Goal: Task Accomplishment & Management: Complete application form

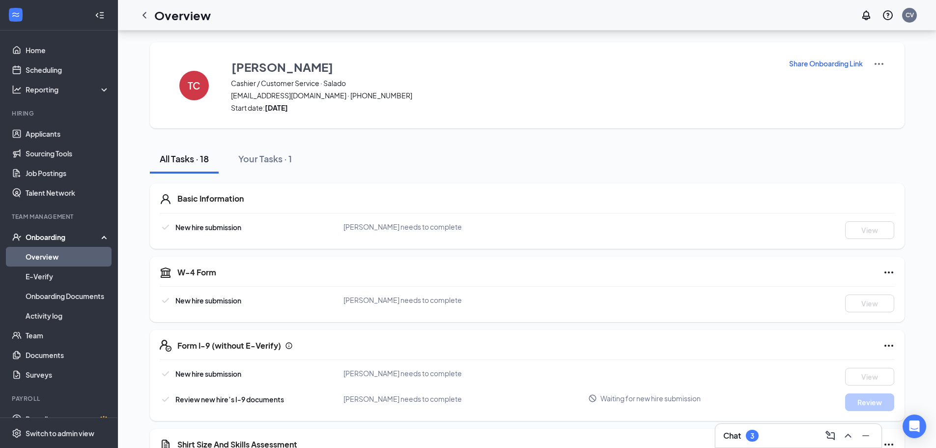
scroll to position [295, 0]
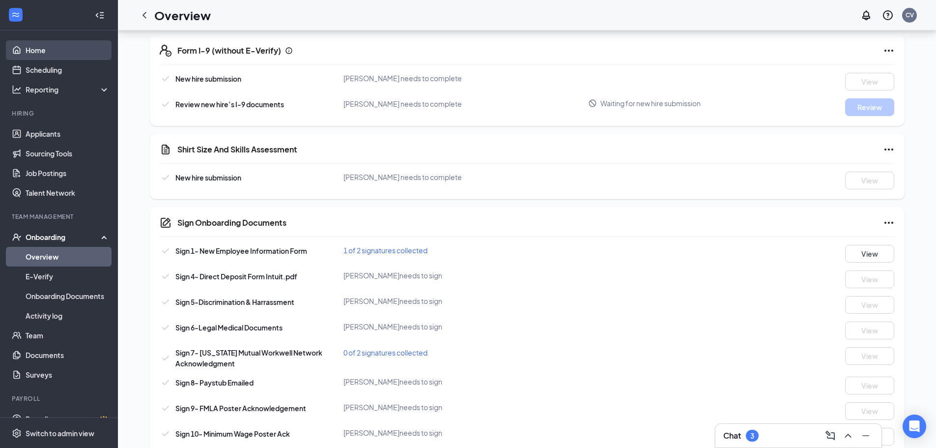
click at [49, 50] on link "Home" at bounding box center [68, 50] width 84 height 20
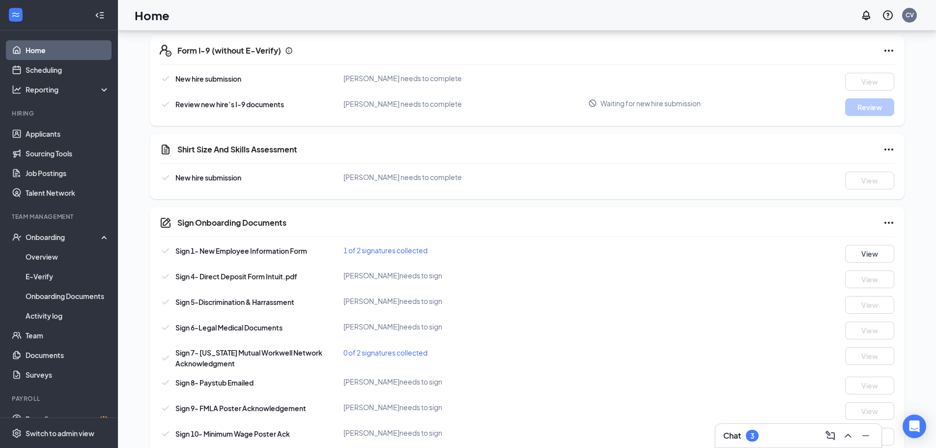
scroll to position [21, 0]
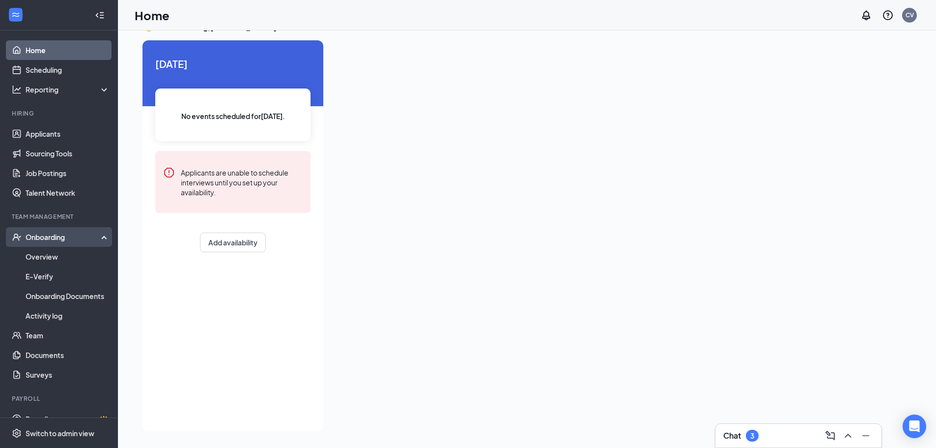
click at [49, 241] on div "Onboarding" at bounding box center [64, 237] width 76 height 10
click at [52, 239] on div "Onboarding" at bounding box center [64, 237] width 76 height 10
click at [57, 254] on link "Overview" at bounding box center [68, 257] width 84 height 20
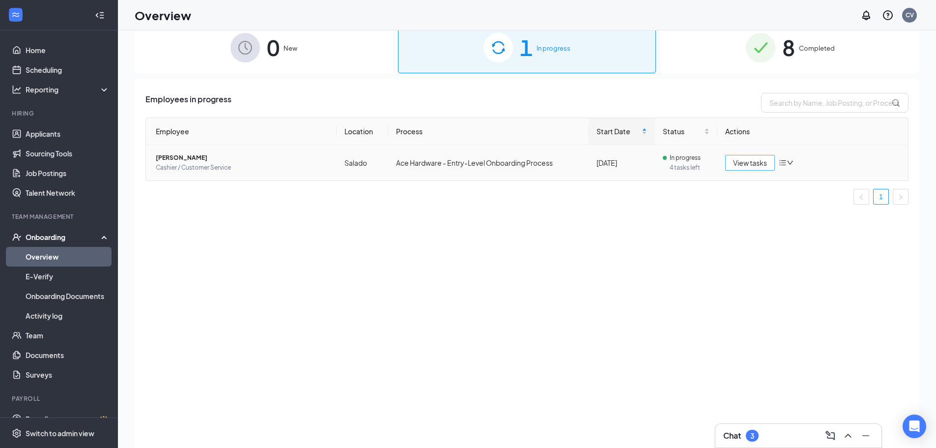
click at [739, 166] on span "View tasks" at bounding box center [750, 162] width 34 height 11
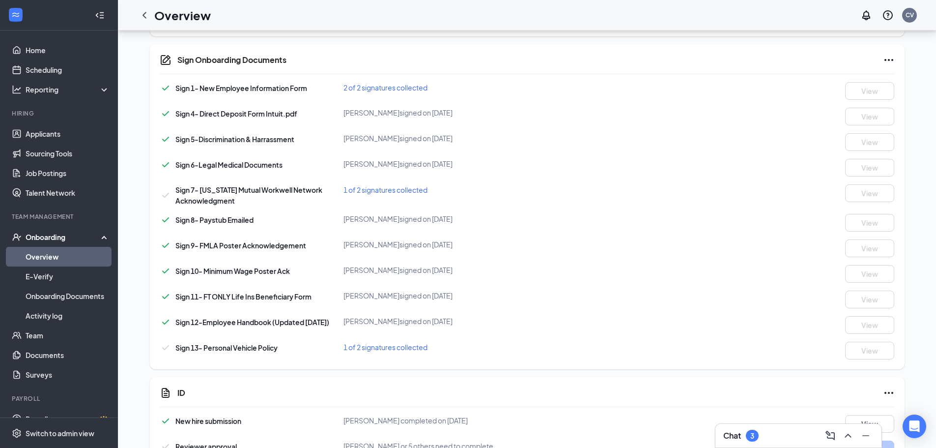
scroll to position [440, 0]
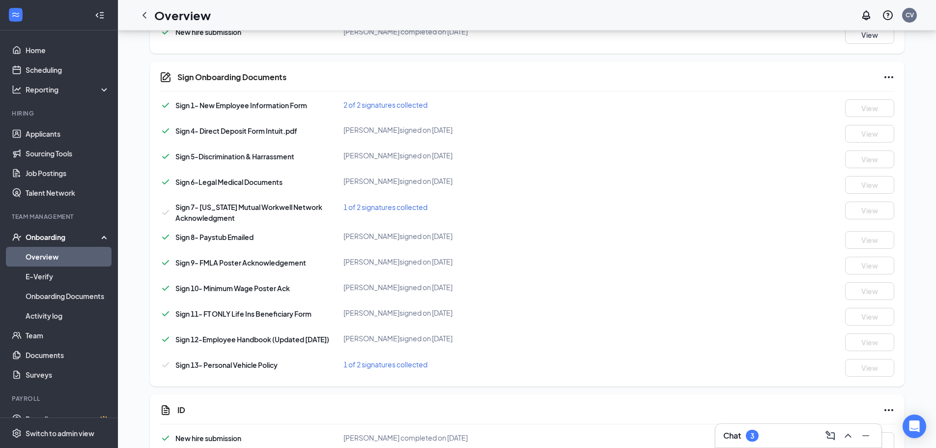
click at [424, 368] on span "1 of 2 signatures collected" at bounding box center [386, 364] width 84 height 9
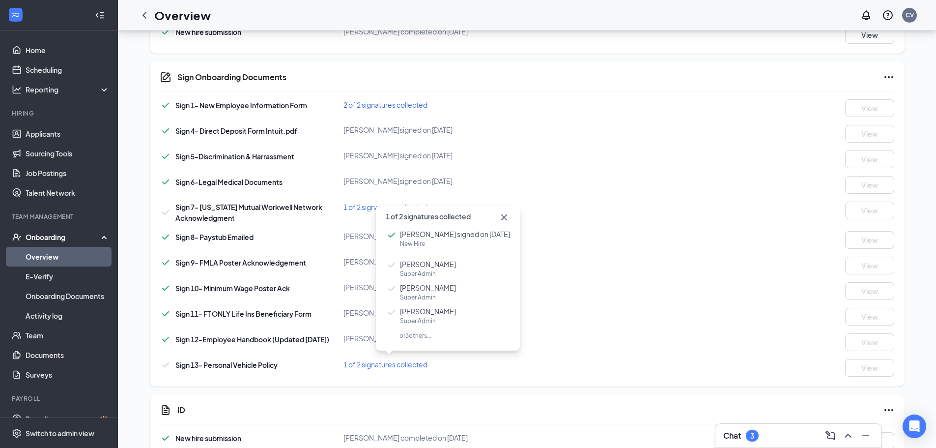
click at [365, 205] on span "1 of 2 signatures collected" at bounding box center [386, 206] width 84 height 9
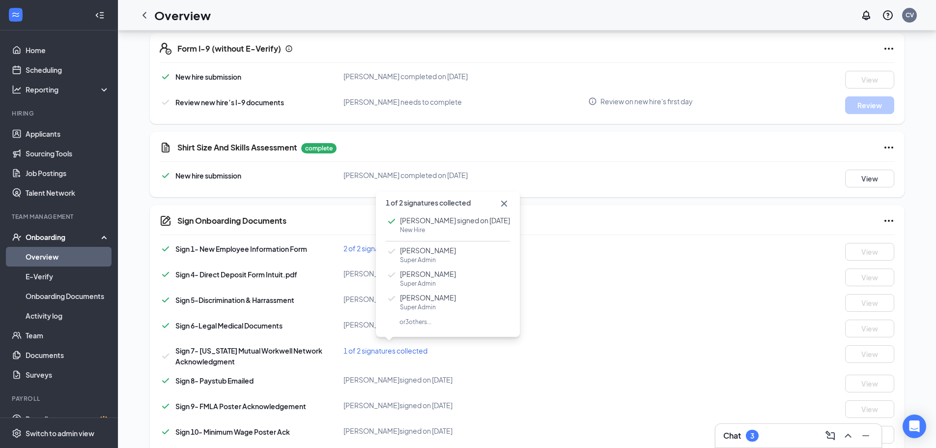
scroll to position [293, 0]
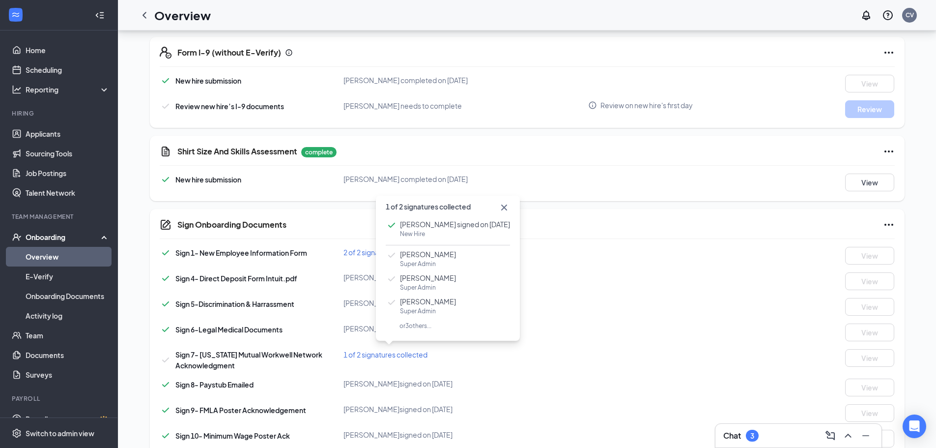
click at [329, 219] on div "Sign Onboarding Documents" at bounding box center [535, 225] width 717 height 12
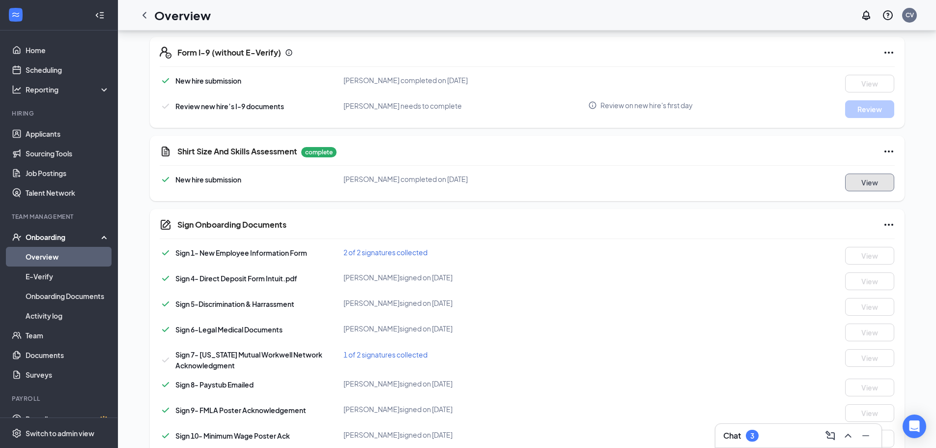
click at [876, 183] on button "View" at bounding box center [869, 182] width 49 height 18
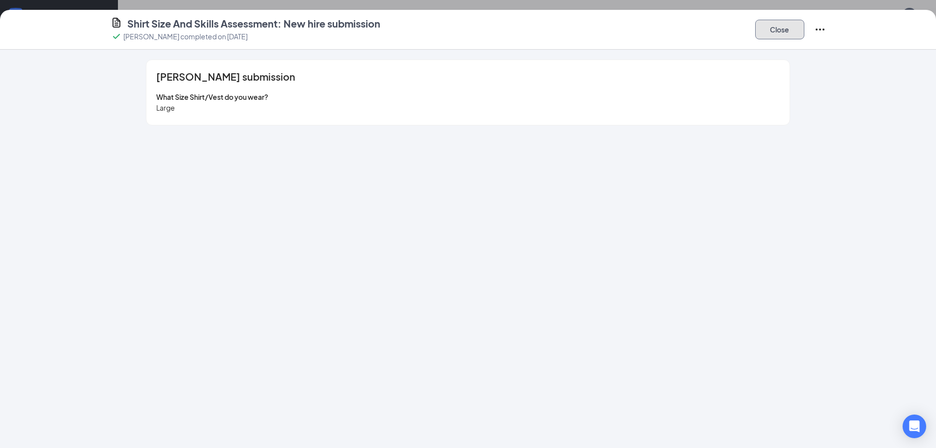
click at [785, 31] on button "Close" at bounding box center [779, 30] width 49 height 20
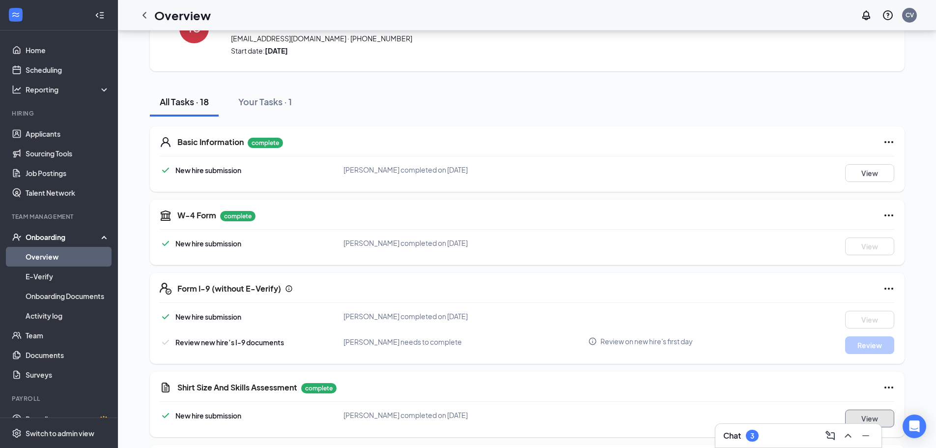
scroll to position [0, 0]
